Goal: Navigation & Orientation: Find specific page/section

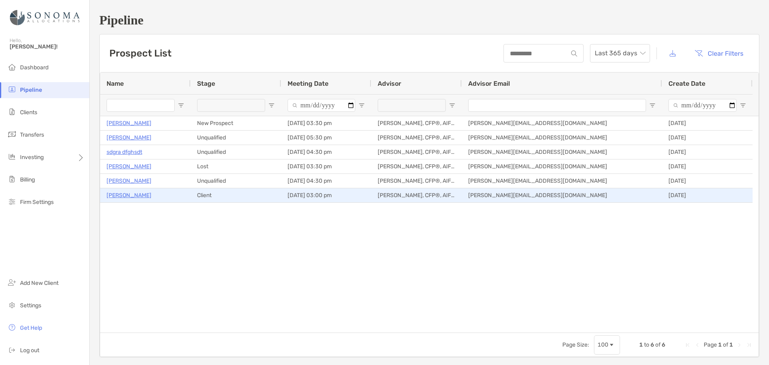
click at [138, 195] on p "[PERSON_NAME]" at bounding box center [129, 195] width 45 height 10
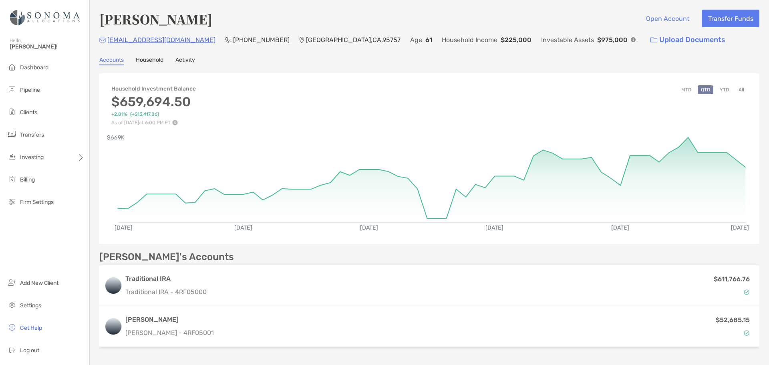
click at [683, 87] on button "MTD" at bounding box center [686, 89] width 16 height 9
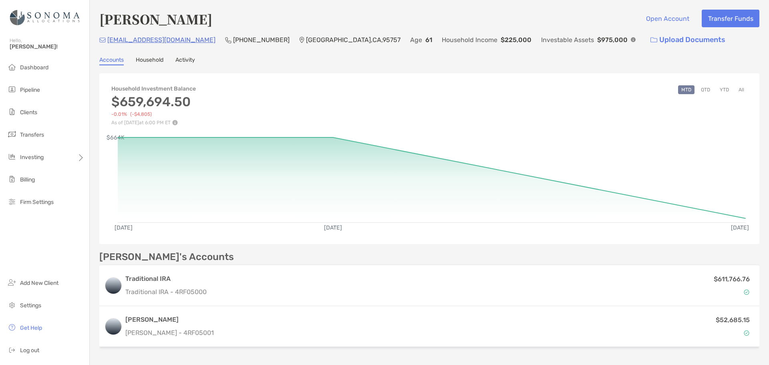
click at [699, 87] on button "QTD" at bounding box center [706, 89] width 16 height 9
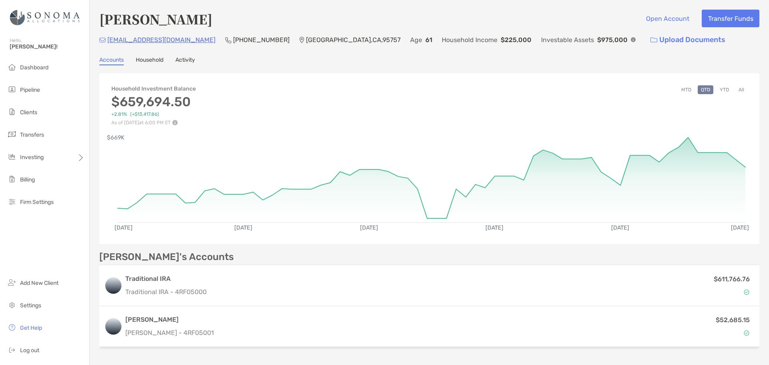
click at [736, 88] on button "All" at bounding box center [742, 89] width 12 height 9
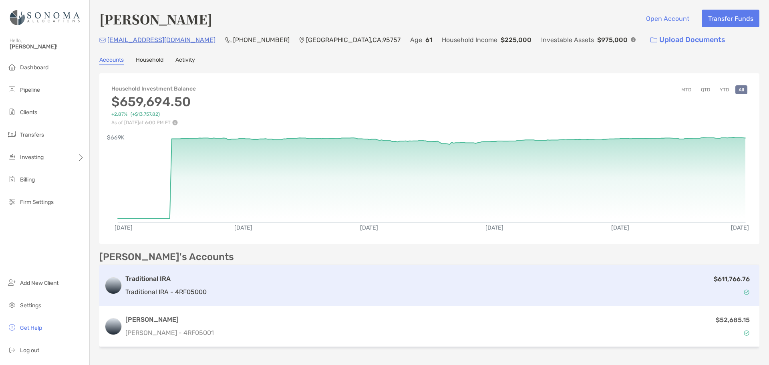
click at [161, 280] on h3 "Traditional IRA" at bounding box center [165, 279] width 81 height 10
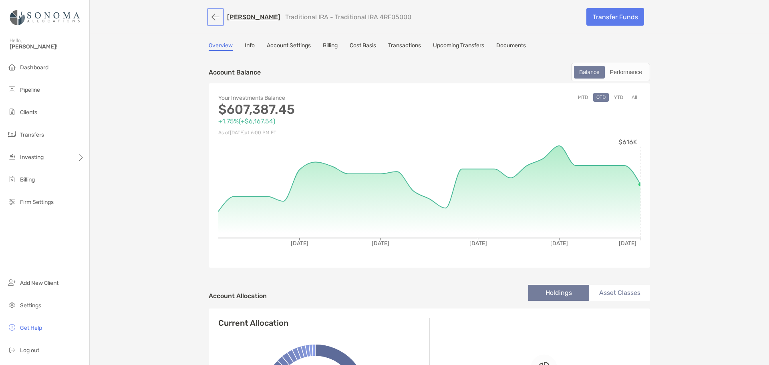
click at [210, 16] on button "button" at bounding box center [216, 17] width 14 height 15
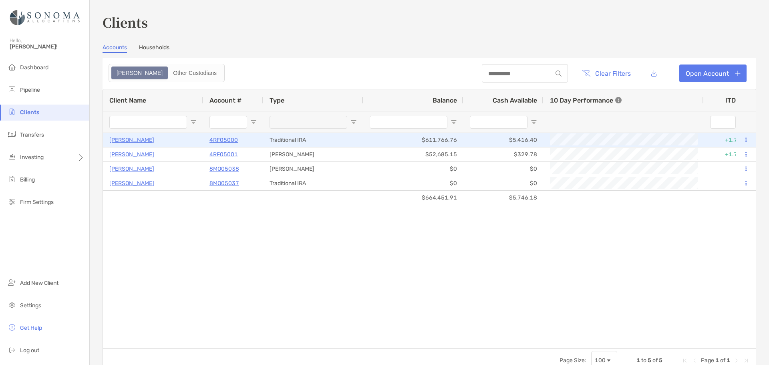
drag, startPoint x: 144, startPoint y: 141, endPoint x: 153, endPoint y: 141, distance: 8.4
click at [144, 141] on p "[PERSON_NAME]" at bounding box center [131, 140] width 45 height 10
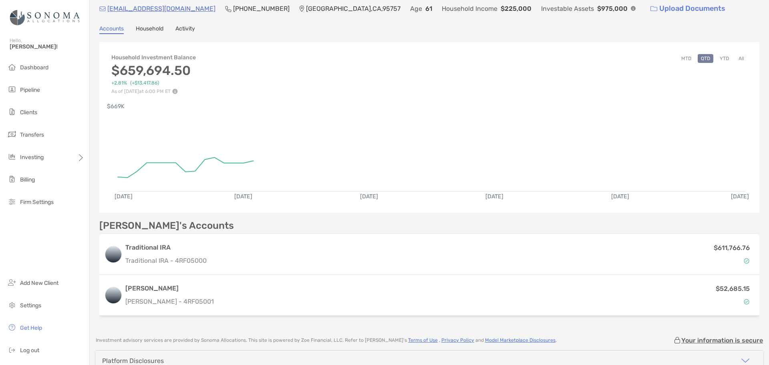
scroll to position [40, 0]
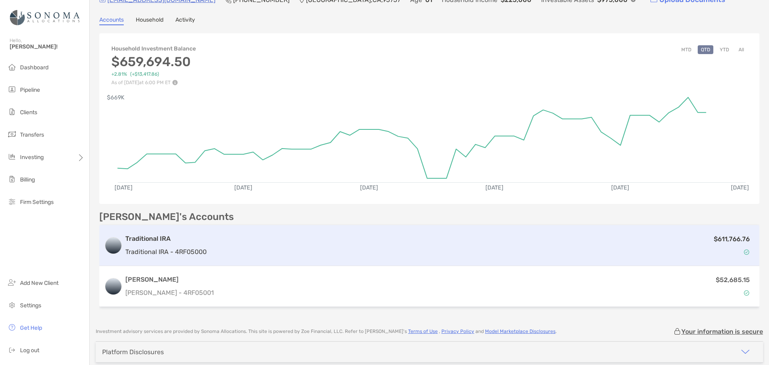
click at [489, 244] on div "$611,766.76" at bounding box center [482, 245] width 545 height 23
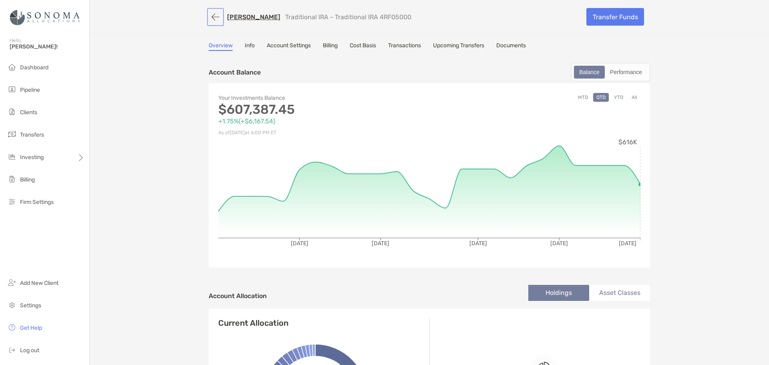
click at [209, 14] on button "button" at bounding box center [216, 17] width 14 height 15
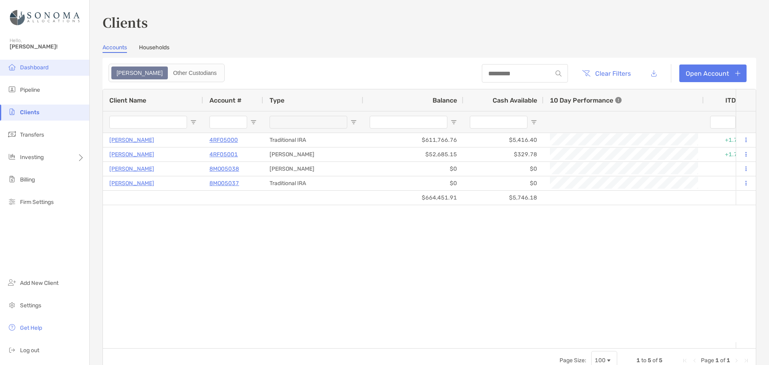
click at [28, 67] on span "Dashboard" at bounding box center [34, 67] width 28 height 7
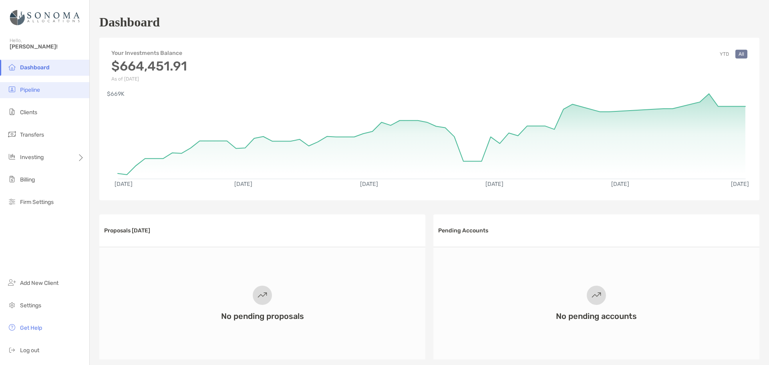
click at [35, 89] on span "Pipeline" at bounding box center [30, 90] width 20 height 7
